Goal: Task Accomplishment & Management: Manage account settings

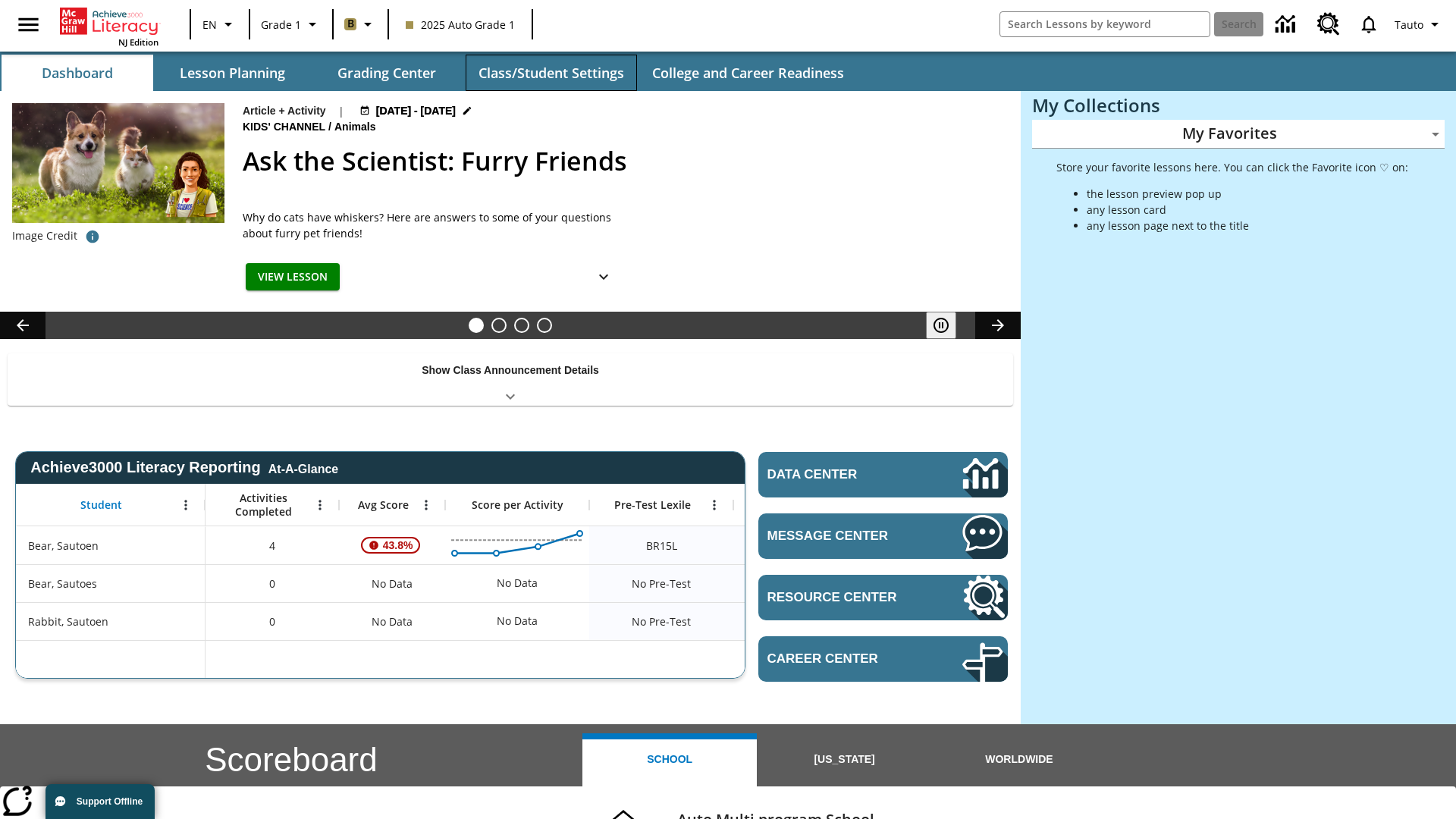
click at [551, 73] on button "Class/Student Settings" at bounding box center [551, 73] width 171 height 37
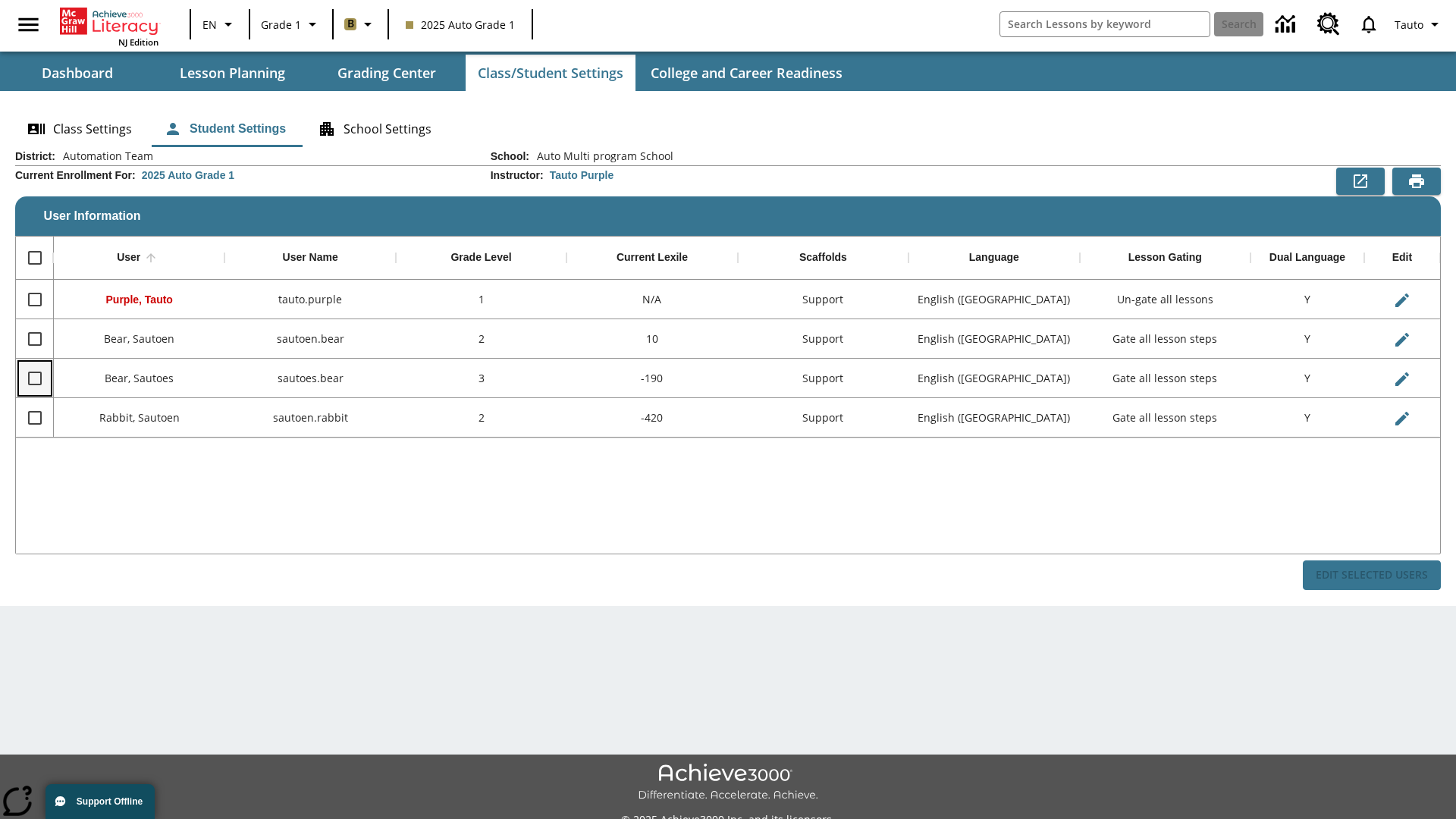
click at [34, 378] on input "Select row" at bounding box center [34, 378] width 31 height 31
checkbox input "true"
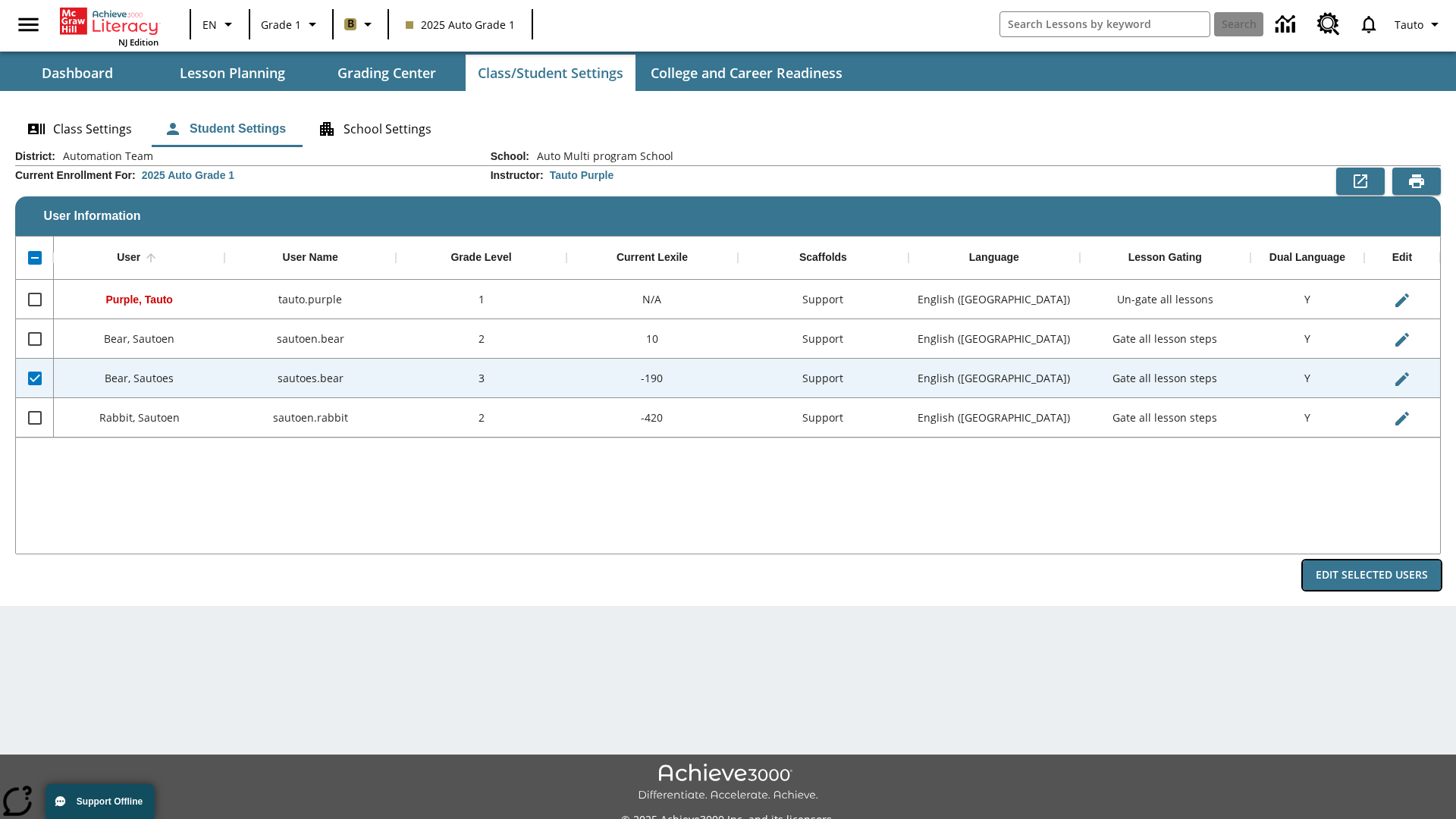
click at [1372, 575] on button "Edit Selected Users" at bounding box center [1372, 575] width 138 height 30
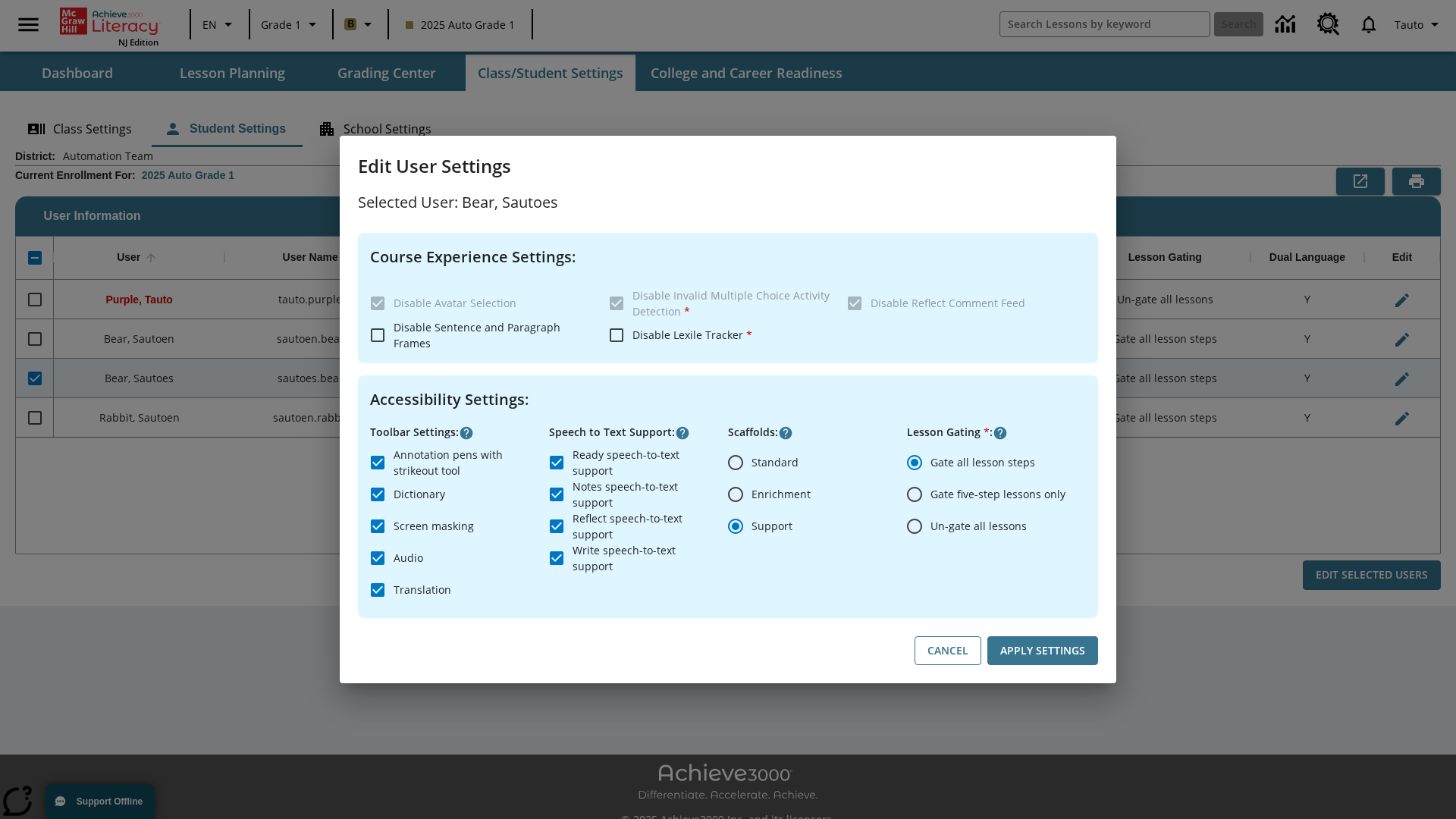
click at [914, 526] on input "Un-gate all lessons" at bounding box center [914, 526] width 31 height 31
radio input "true"
click at [1042, 650] on button "Apply Settings" at bounding box center [1042, 650] width 110 height 30
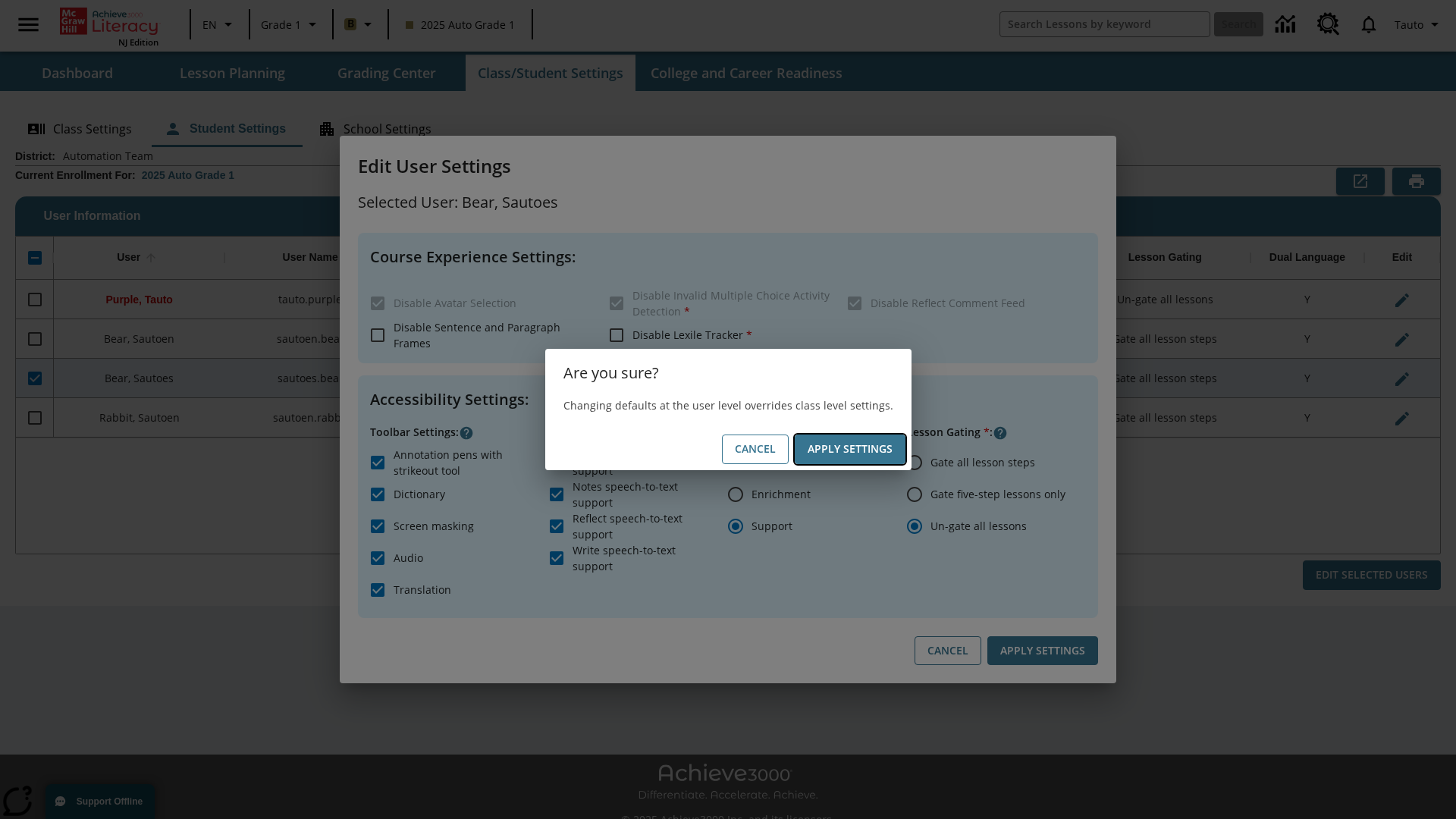
click at [850, 449] on button "Apply Settings" at bounding box center [850, 449] width 110 height 30
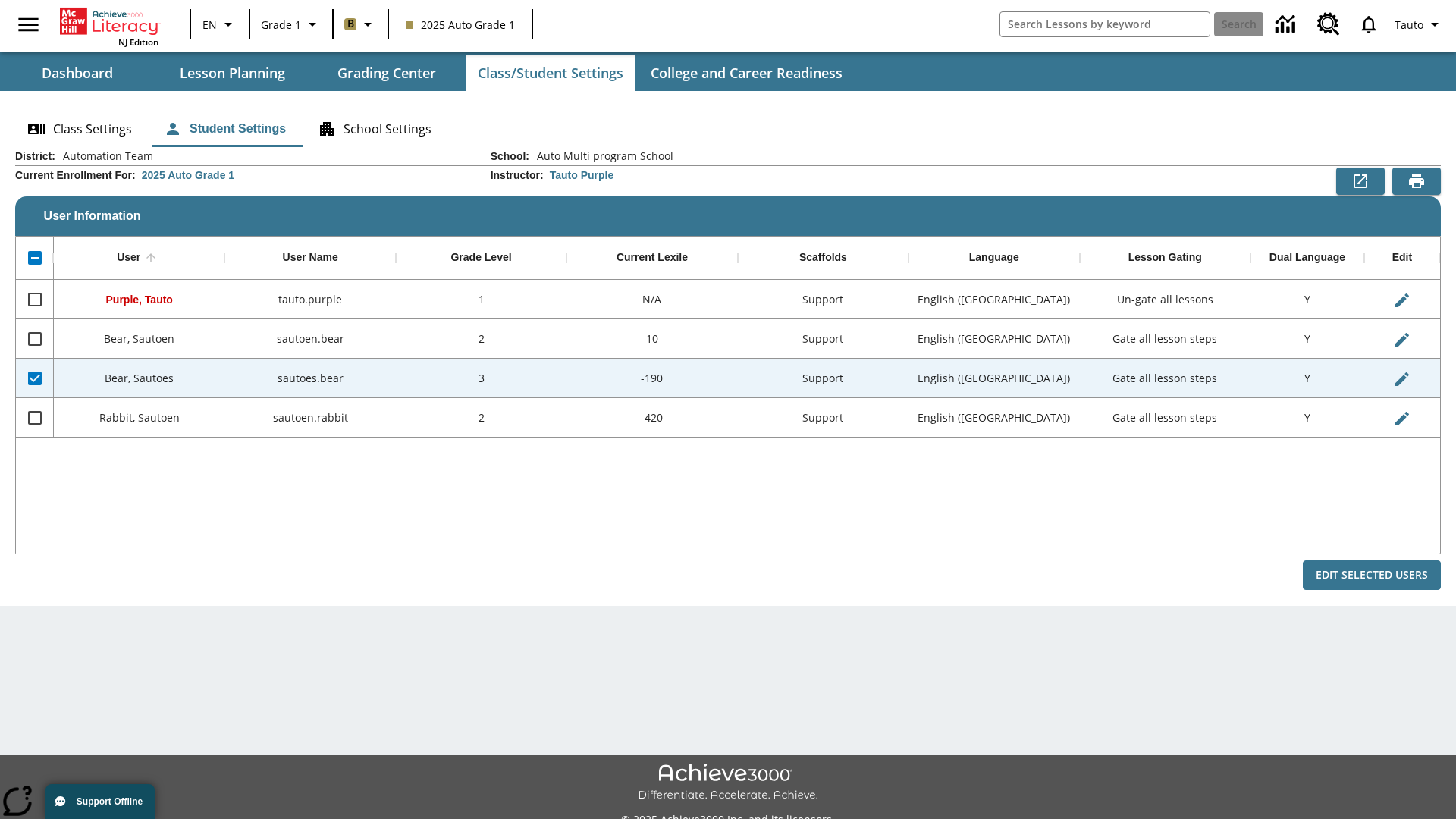
checkbox input "false"
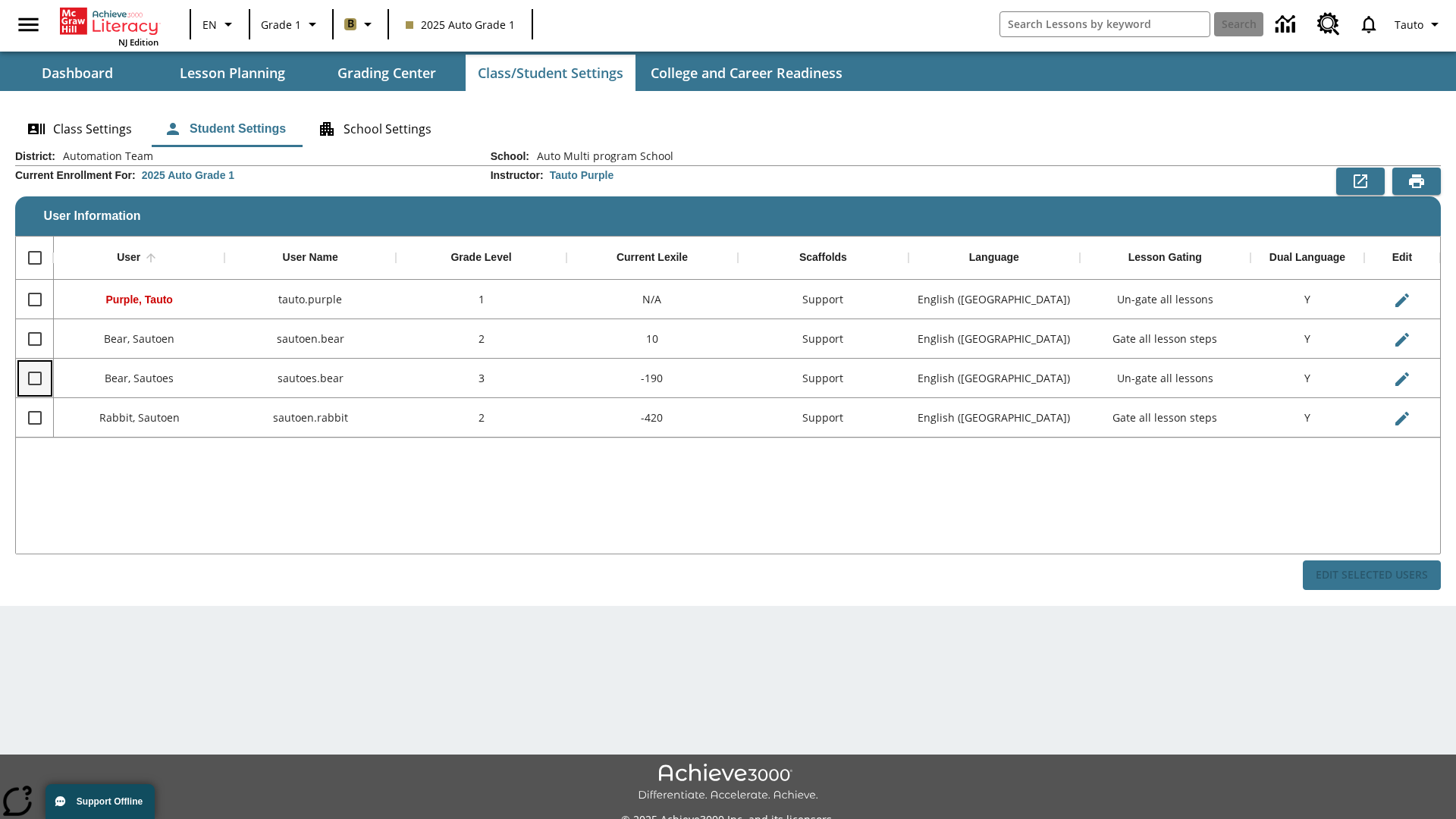
click at [34, 378] on input "Select row" at bounding box center [34, 378] width 31 height 31
checkbox input "true"
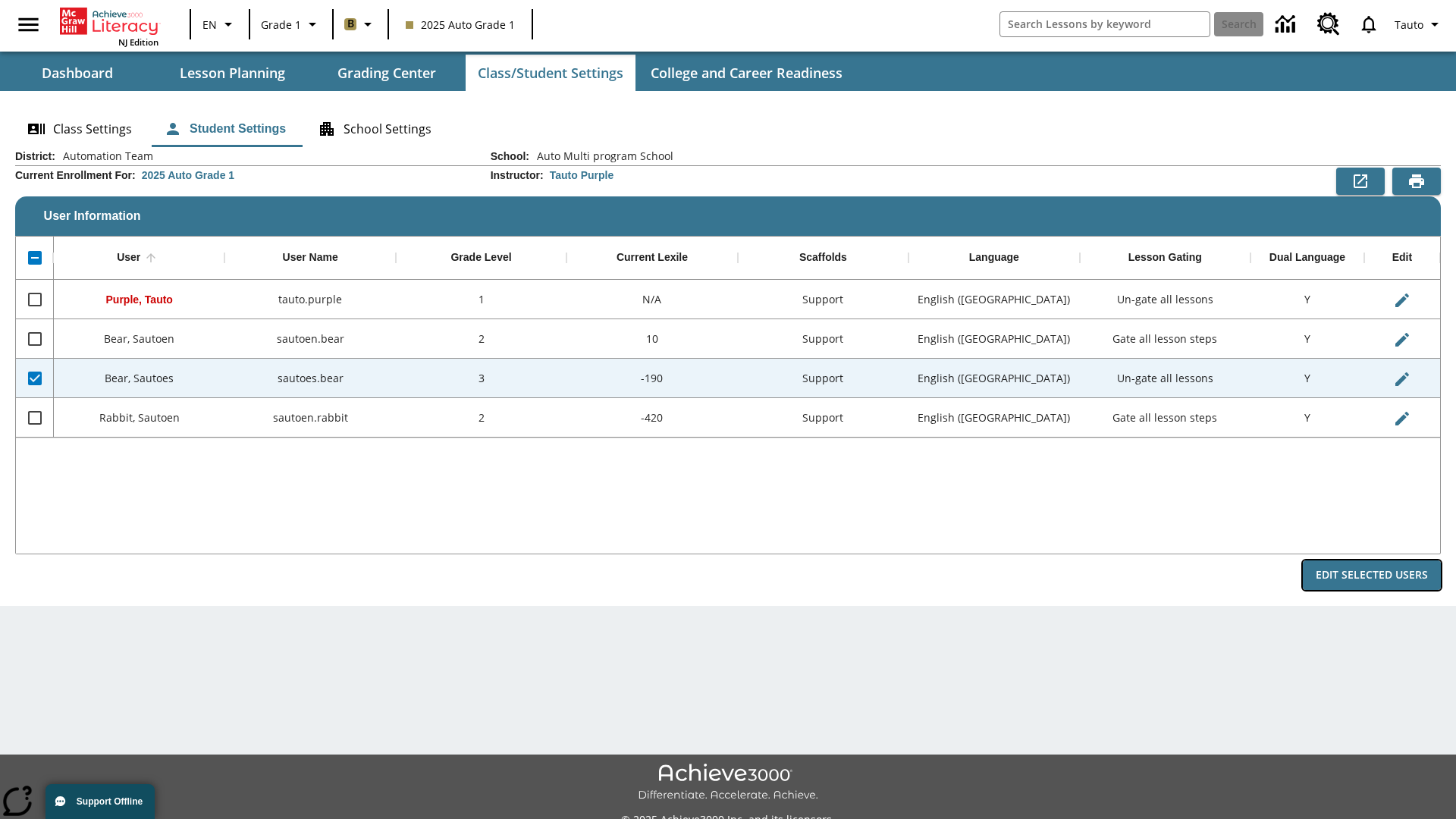
click at [1372, 575] on button "Edit Selected Users" at bounding box center [1372, 575] width 138 height 30
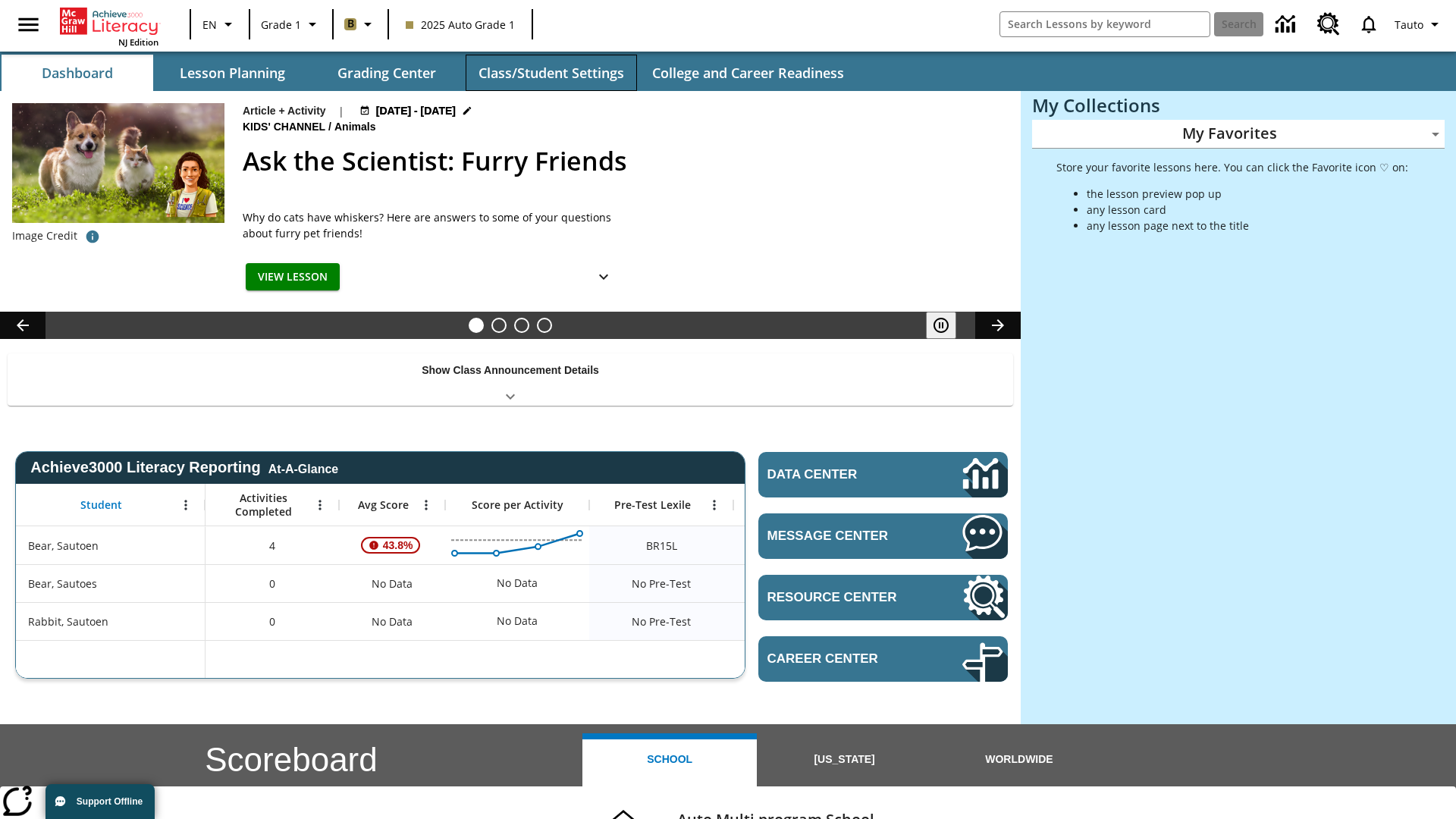
click at [551, 73] on button "Class/Student Settings" at bounding box center [551, 73] width 171 height 37
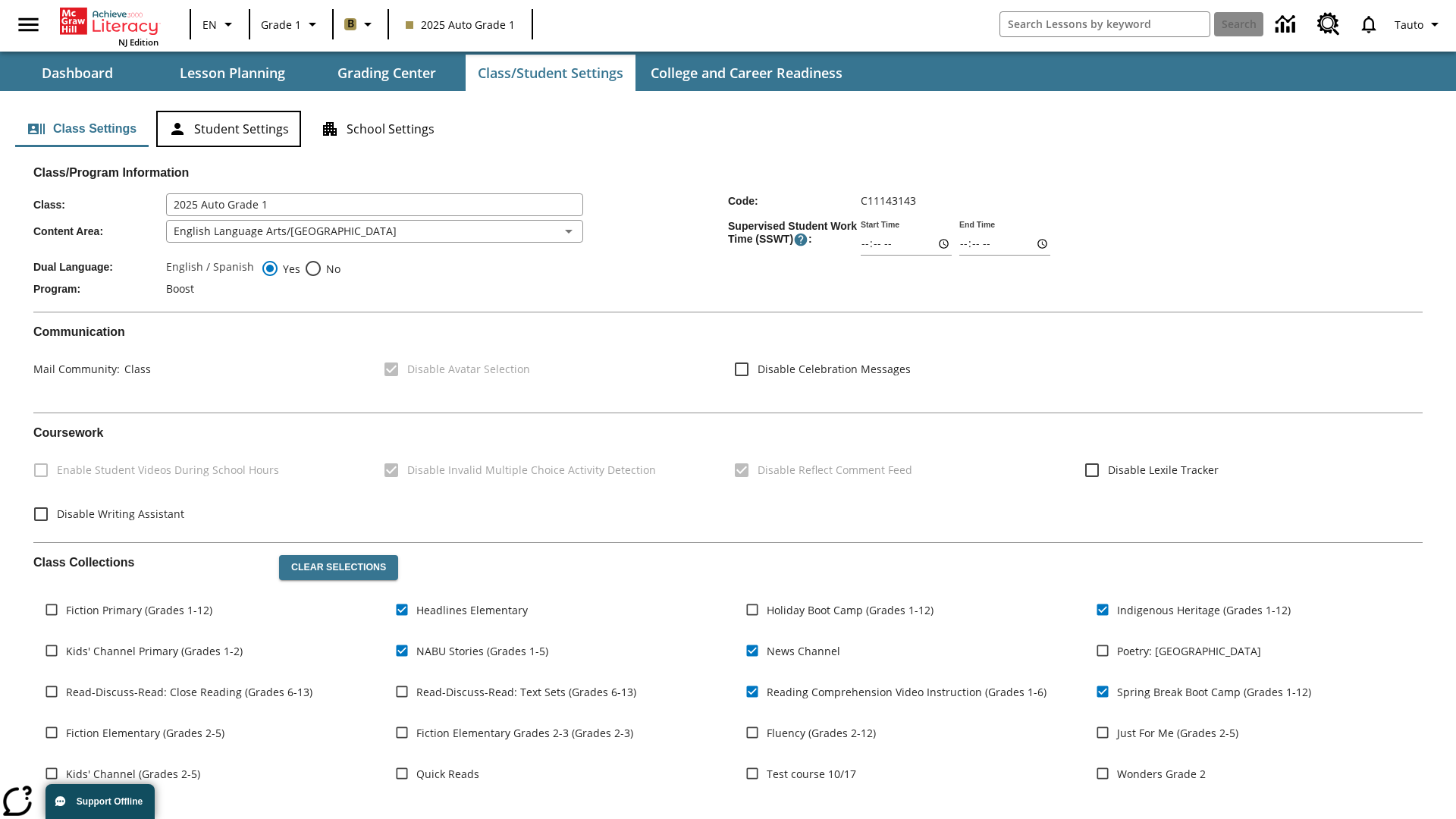
click at [228, 129] on button "Student Settings" at bounding box center [228, 128] width 144 height 37
